Goal: Communication & Community: Answer question/provide support

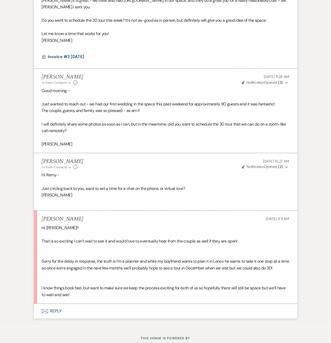
scroll to position [1522, 0]
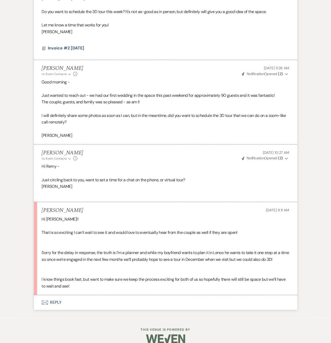
click at [51, 295] on button "Envelope Reply" at bounding box center [166, 302] width 264 height 15
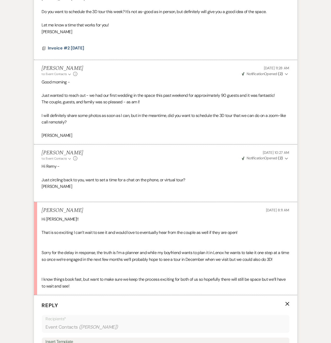
scroll to position [1668, 0]
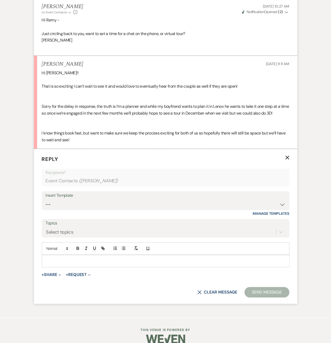
click at [72, 258] on p at bounding box center [166, 261] width 240 height 6
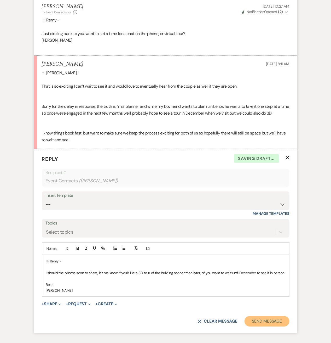
click at [255, 316] on button "Send Message" at bounding box center [267, 321] width 45 height 10
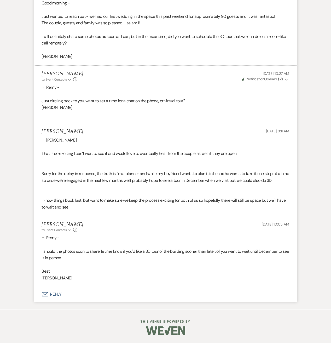
scroll to position [1592, 0]
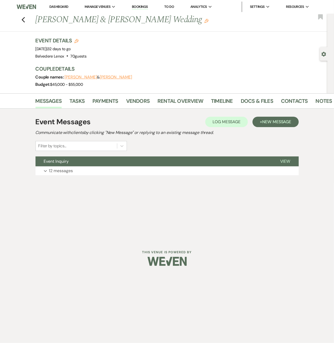
click at [25, 26] on div "Previous John Allen & Kate McCaw's Wedding Edit Bookmark" at bounding box center [162, 23] width 331 height 18
click at [25, 21] on div "Previous John Allen & Kate McCaw's Wedding Edit Bookmark" at bounding box center [162, 23] width 331 height 18
click at [22, 18] on icon "Previous" at bounding box center [23, 20] width 4 height 6
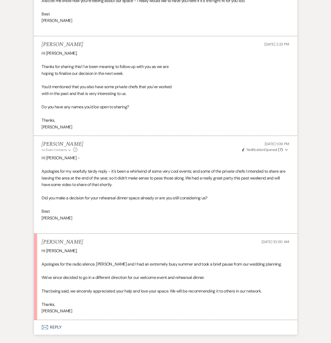
scroll to position [2565, 0]
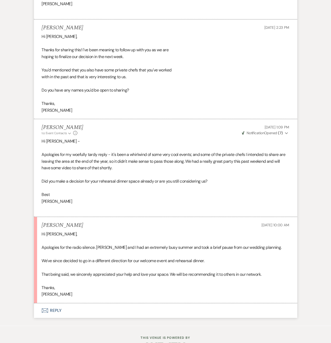
click at [61, 310] on button "Envelope Reply" at bounding box center [166, 310] width 264 height 15
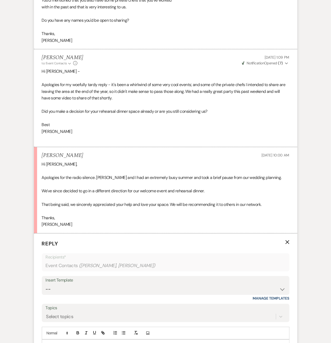
scroll to position [2704, 0]
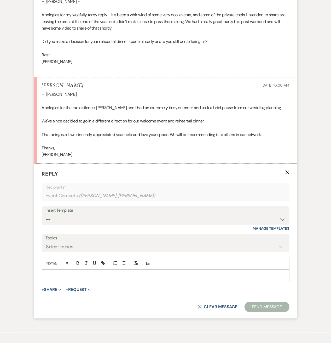
click at [61, 275] on p at bounding box center [166, 276] width 240 height 6
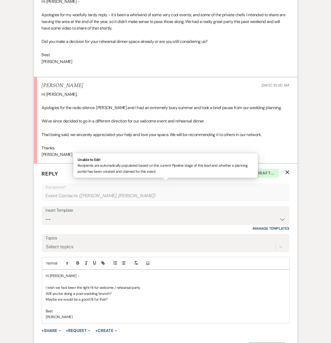
scroll to position [2765, 0]
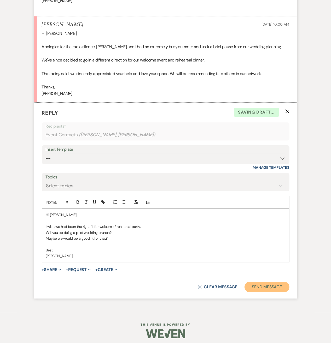
click at [276, 282] on button "Send Message" at bounding box center [267, 287] width 45 height 10
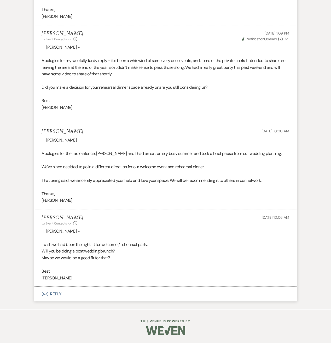
scroll to position [2656, 0]
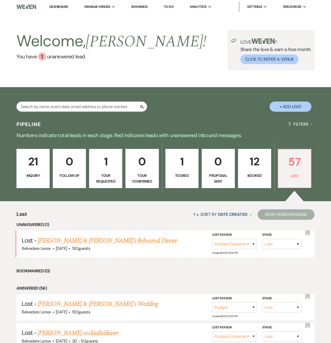
select select "8"
select select "6"
select select "8"
select select "7"
select select "8"
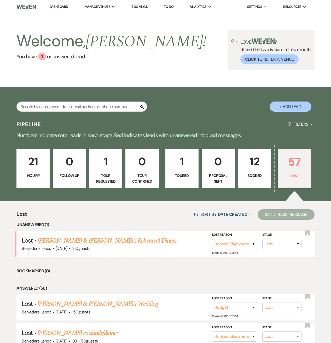
select select "6"
select select "8"
select select "7"
select select "8"
select select "6"
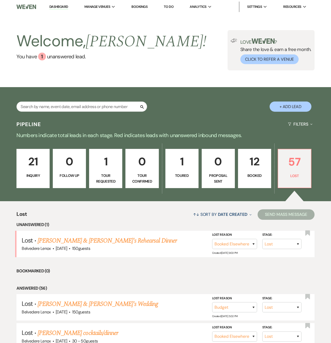
select select "8"
select select "7"
select select "8"
select select "7"
select select "8"
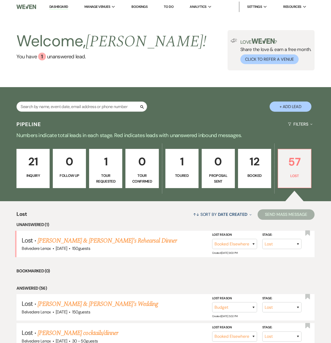
select select "1"
select select "8"
select select "6"
select select "8"
select select "7"
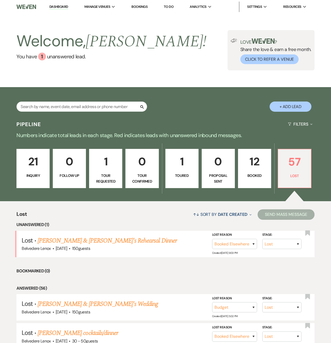
select select "8"
select select "7"
select select "8"
select select "11"
select select "8"
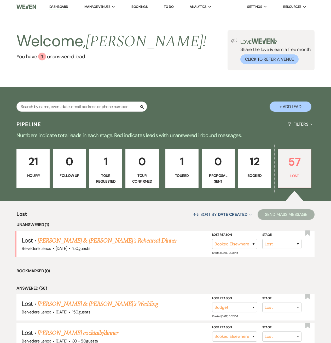
select select "6"
select select "8"
select select "6"
select select "8"
select select "5"
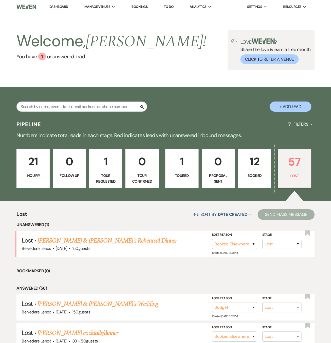
select select "8"
select select "5"
select select "8"
select select "7"
select select "8"
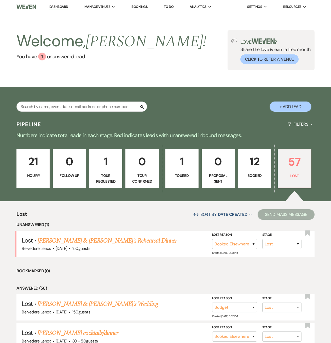
select select "5"
select select "8"
select select "5"
select select "8"
select select "6"
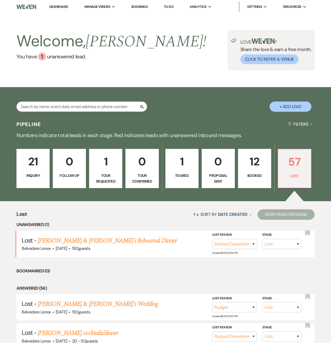
select select "8"
select select "6"
select select "8"
select select "6"
select select "8"
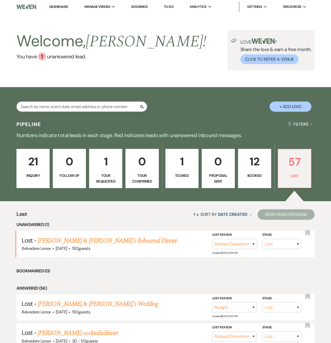
select select "6"
select select "8"
select select "6"
select select "8"
select select "7"
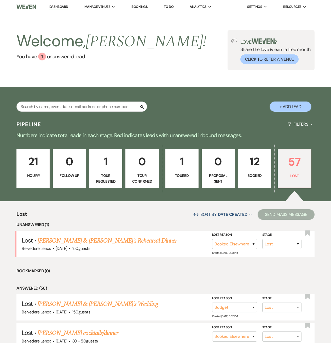
select select "8"
select select "10"
select select "8"
select select "7"
select select "8"
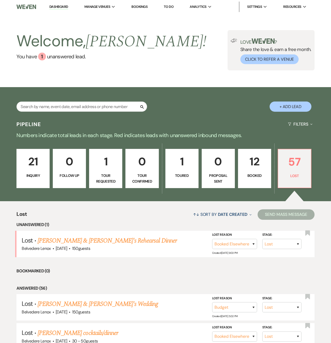
select select "6"
select select "8"
select select "7"
select select "8"
select select "5"
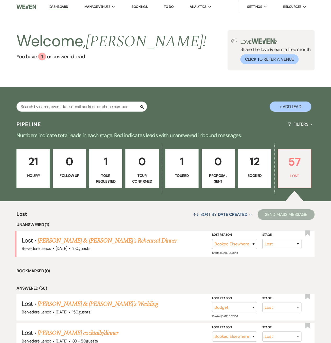
select select "8"
select select "7"
select select "8"
select select "1"
select select "8"
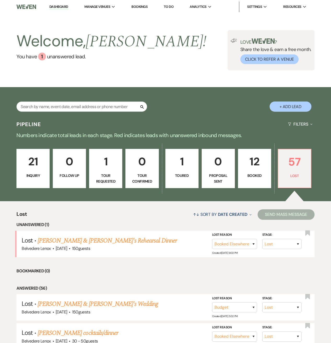
select select "7"
select select "8"
select select "11"
select select "8"
select select "7"
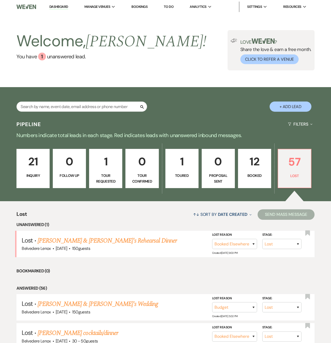
select select "8"
select select "7"
select select "8"
select select "7"
select select "8"
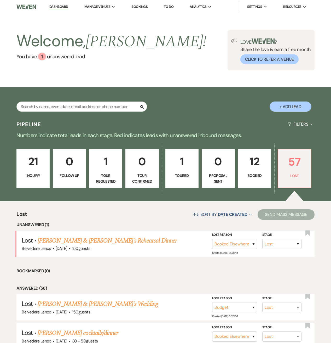
select select "7"
select select "8"
select select "7"
select select "8"
select select "7"
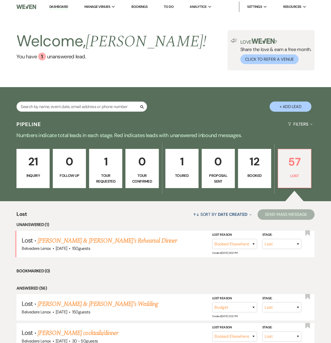
select select "8"
select select "5"
select select "8"
select select "7"
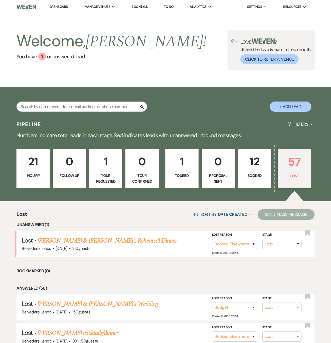
select select "8"
select select "5"
select select "8"
select select "6"
select select "8"
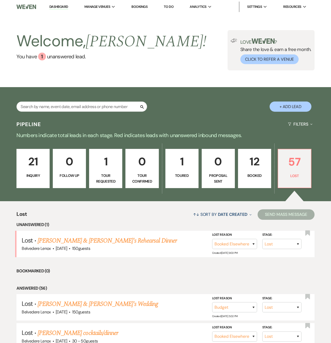
select select "5"
select select "8"
select select "5"
select select "8"
select select "6"
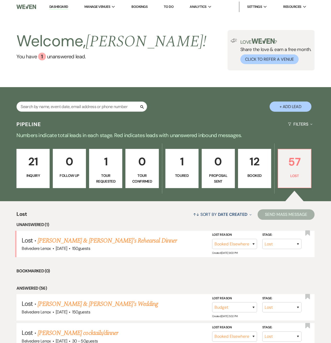
select select "8"
select select "6"
select select "8"
select select "7"
select select "8"
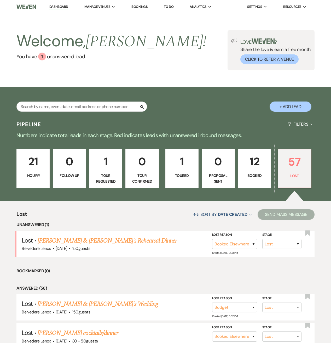
select select "6"
select select "8"
select select "5"
select select "8"
select select "7"
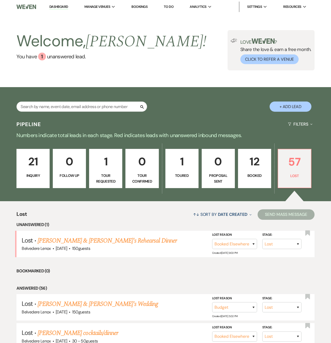
select select "8"
select select "6"
select select "8"
select select "5"
select select "8"
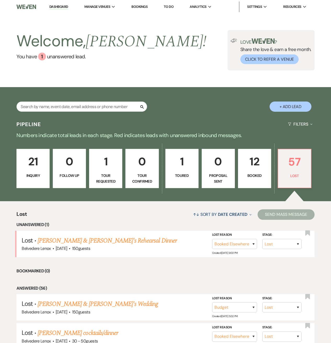
select select "7"
select select "8"
select select "1"
click at [29, 6] on img at bounding box center [25, 6] width 19 height 11
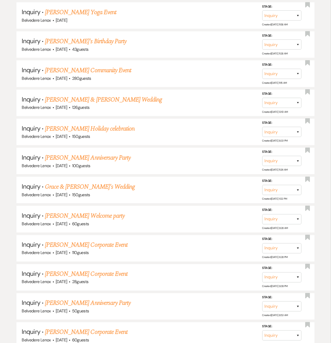
scroll to position [279, 0]
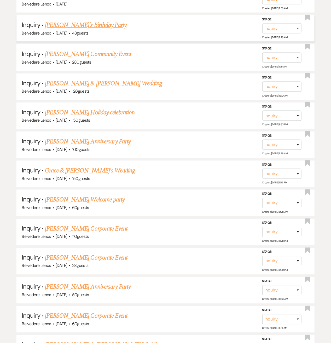
click at [75, 27] on link "[PERSON_NAME]'s Birthday Party" at bounding box center [86, 24] width 82 height 9
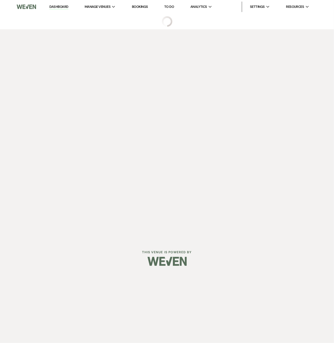
select select "12"
select select "4"
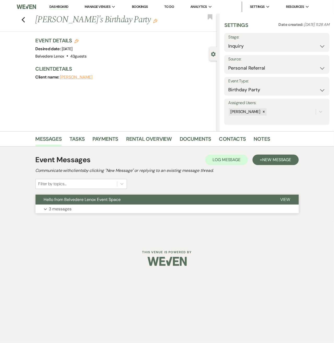
click at [54, 212] on p "3 messages" at bounding box center [60, 209] width 23 height 7
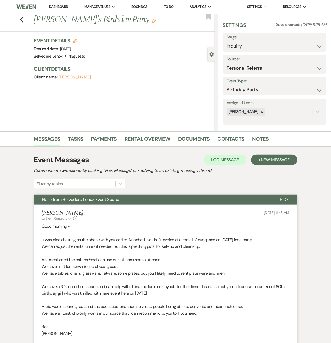
scroll to position [151, 0]
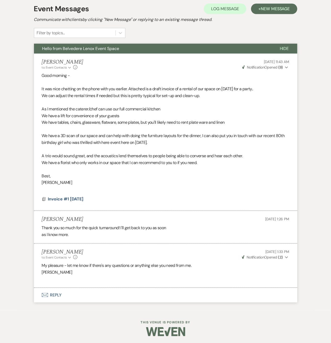
click at [48, 295] on button "Envelope Reply" at bounding box center [166, 295] width 264 height 15
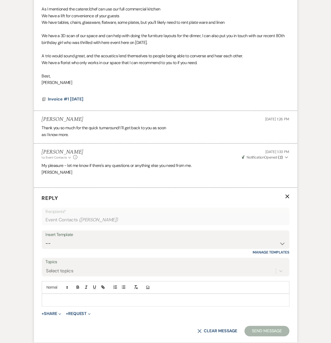
scroll to position [251, 0]
click at [64, 297] on p at bounding box center [166, 300] width 240 height 6
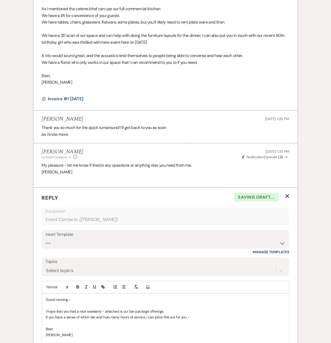
scroll to position [338, 0]
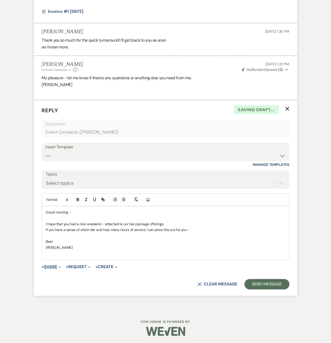
click at [61, 266] on icon "Expand" at bounding box center [60, 267] width 3 height 3
click at [61, 278] on span "Doc Upload Documents" at bounding box center [63, 277] width 30 height 5
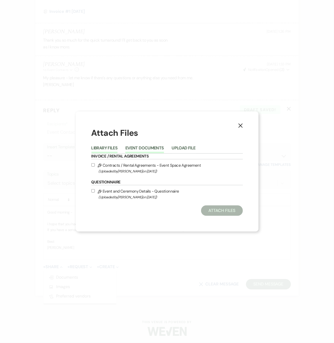
click at [146, 146] on button "Event Documents" at bounding box center [145, 149] width 38 height 7
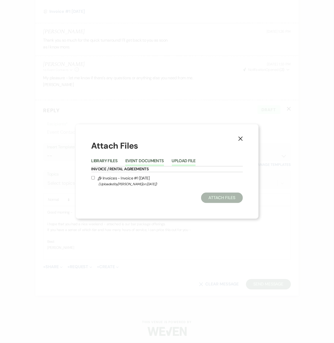
click at [187, 162] on button "Upload File" at bounding box center [184, 162] width 24 height 7
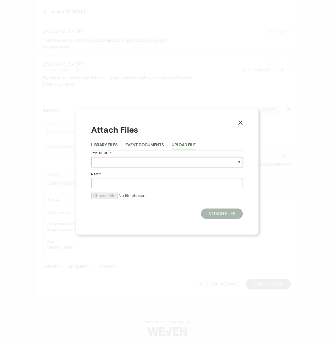
click at [171, 162] on select "Special Event Insurance Vendor Certificate of Insurance Contracts / Rental Agre…" at bounding box center [168, 162] width 152 height 10
click at [92, 157] on select "Special Event Insurance Vendor Certificate of Insurance Contracts / Rental Agre…" at bounding box center [168, 162] width 152 height 10
click at [197, 162] on select "Special Event Insurance Vendor Certificate of Insurance Contracts / Rental Agre…" at bounding box center [168, 162] width 152 height 10
click at [92, 157] on select "Special Event Insurance Vendor Certificate of Insurance Contracts / Rental Agre…" at bounding box center [168, 162] width 152 height 10
click at [228, 161] on select "Special Event Insurance Vendor Certificate of Insurance Contracts / Rental Agre…" at bounding box center [168, 162] width 152 height 10
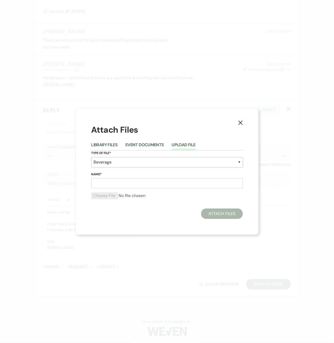
select select "70"
click at [92, 157] on select "Special Event Insurance Vendor Certificate of Insurance Contracts / Rental Agre…" at bounding box center [168, 162] width 152 height 10
click at [139, 187] on input "Name*" at bounding box center [168, 183] width 152 height 10
type input "Belvedere Bar"
click at [113, 197] on input "file" at bounding box center [168, 195] width 152 height 6
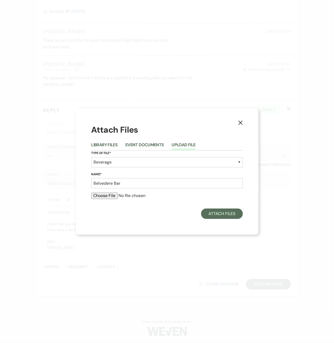
type input "C:\fakepath\Belvedere Bar Packages.pdf"
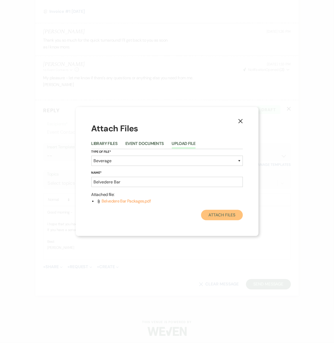
click at [228, 215] on button "Attach Files" at bounding box center [222, 215] width 42 height 10
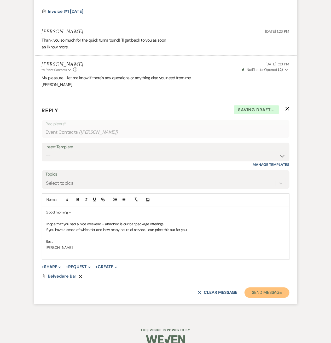
click at [264, 294] on button "Send Message" at bounding box center [267, 292] width 45 height 10
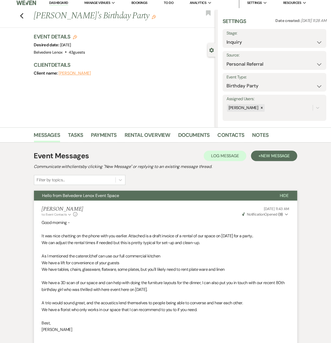
scroll to position [0, 0]
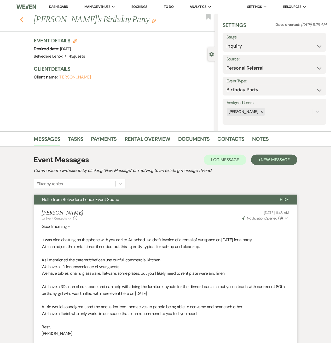
click at [24, 20] on icon "Previous" at bounding box center [22, 20] width 4 height 6
